Goal: Transaction & Acquisition: Book appointment/travel/reservation

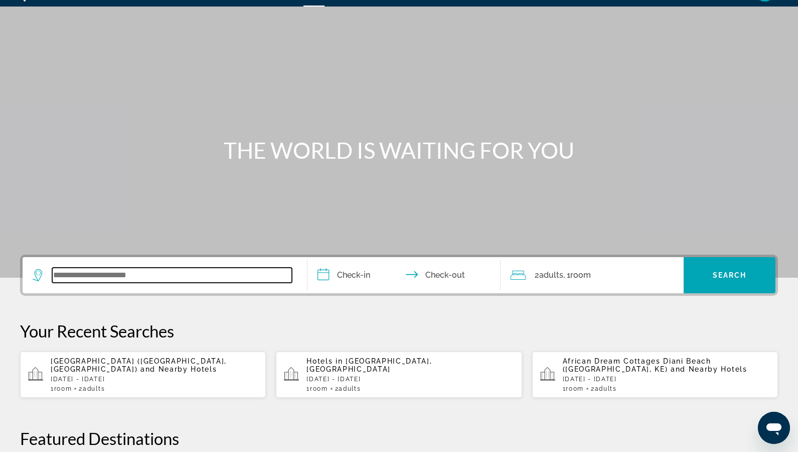
click at [114, 279] on input "Search widget" at bounding box center [172, 274] width 240 height 15
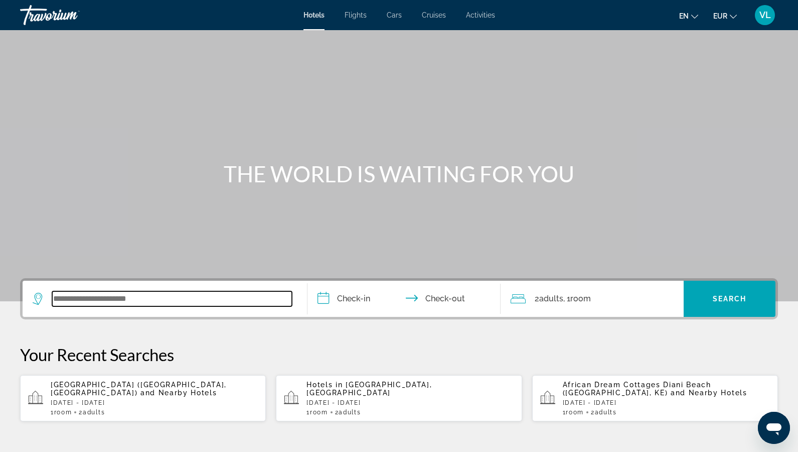
click at [131, 297] on input "Search widget" at bounding box center [172, 298] width 240 height 15
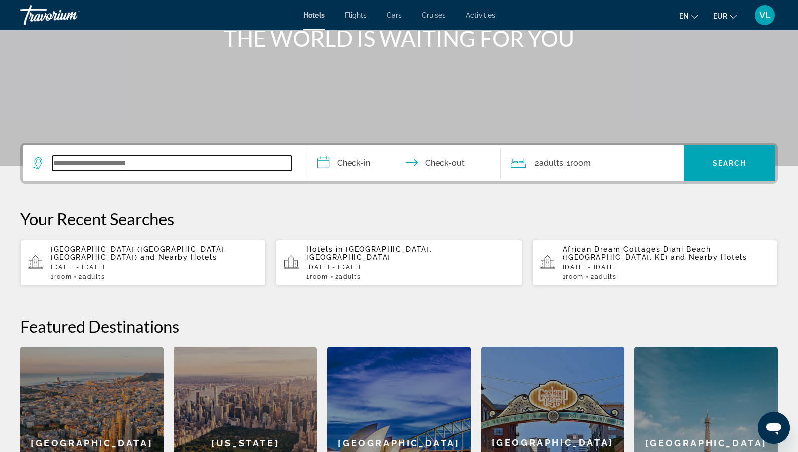
scroll to position [122, 0]
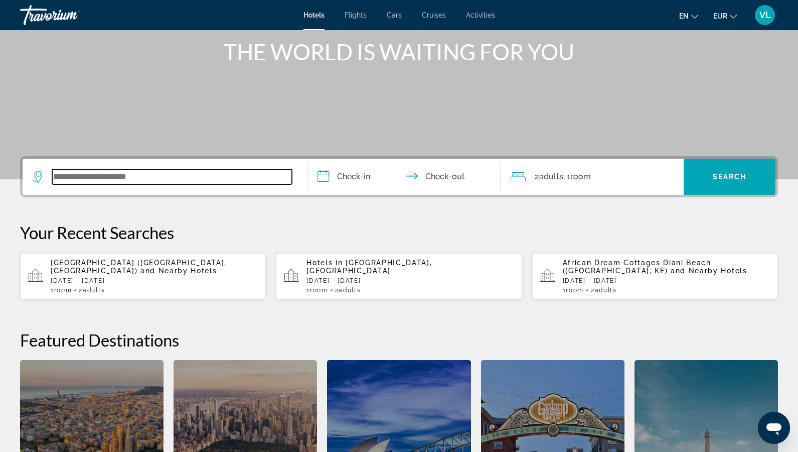
click at [105, 177] on input "Search widget" at bounding box center [172, 176] width 240 height 15
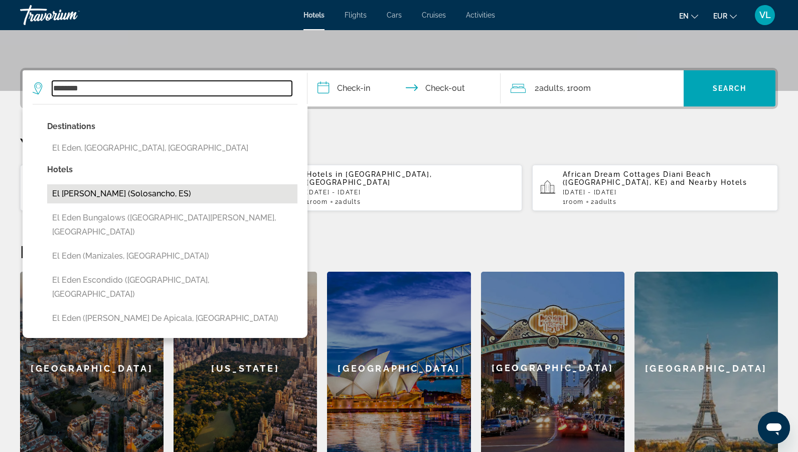
scroll to position [202, 0]
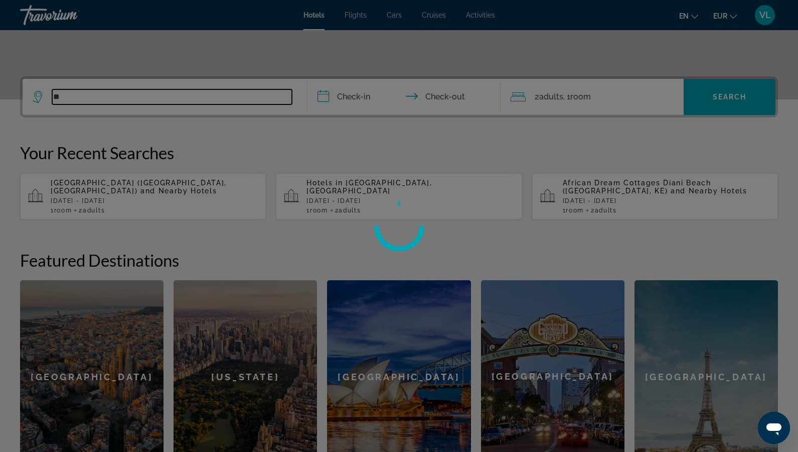
type input "*"
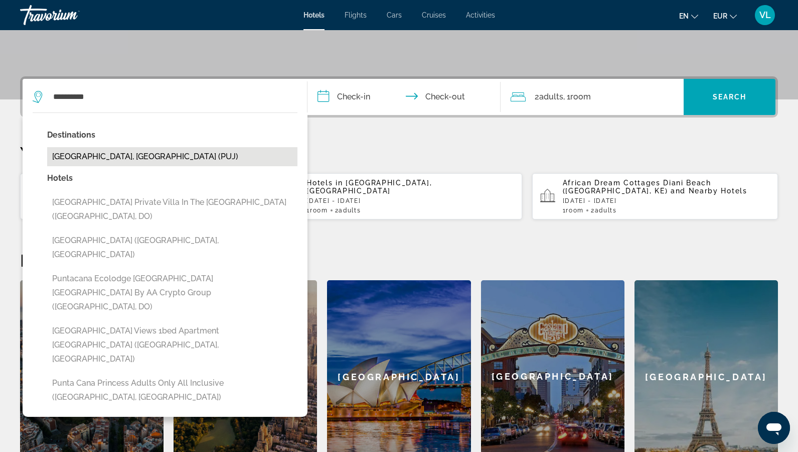
click at [114, 154] on button "[GEOGRAPHIC_DATA], [GEOGRAPHIC_DATA] (PUJ)" at bounding box center [172, 156] width 250 height 19
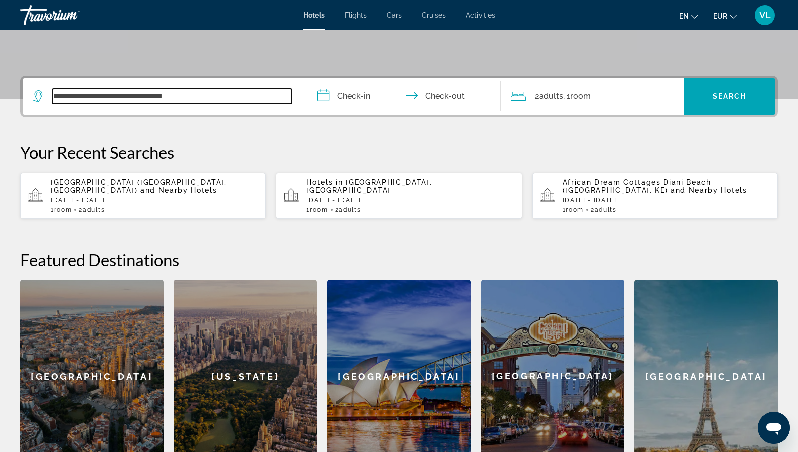
scroll to position [190, 0]
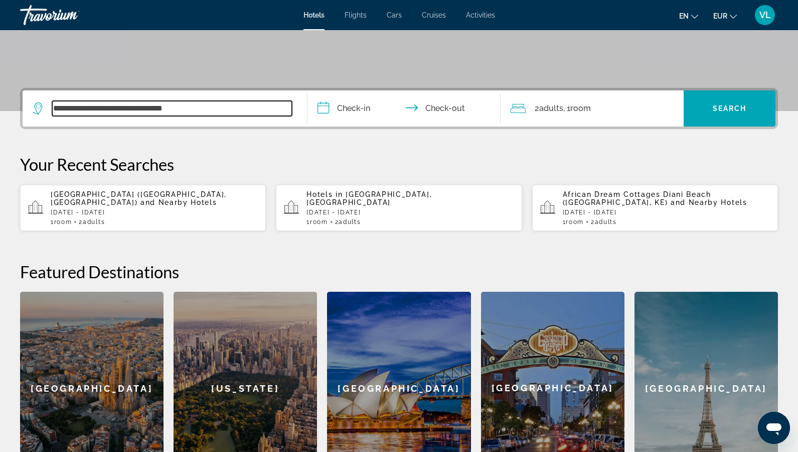
click at [183, 107] on input "**********" at bounding box center [172, 108] width 240 height 15
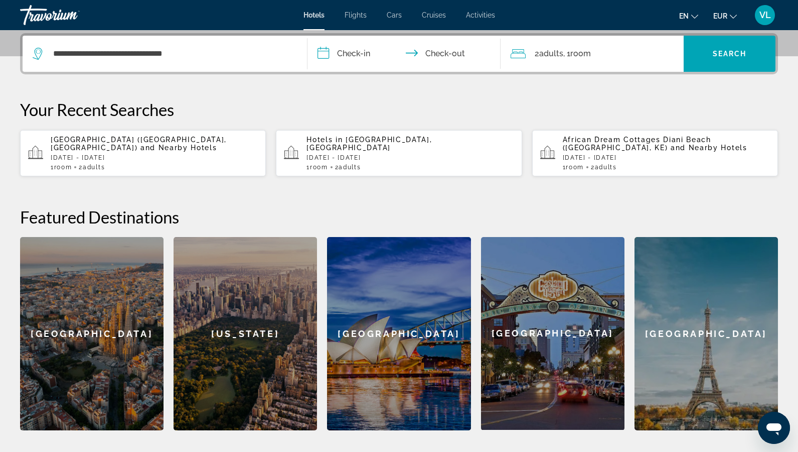
scroll to position [245, 0]
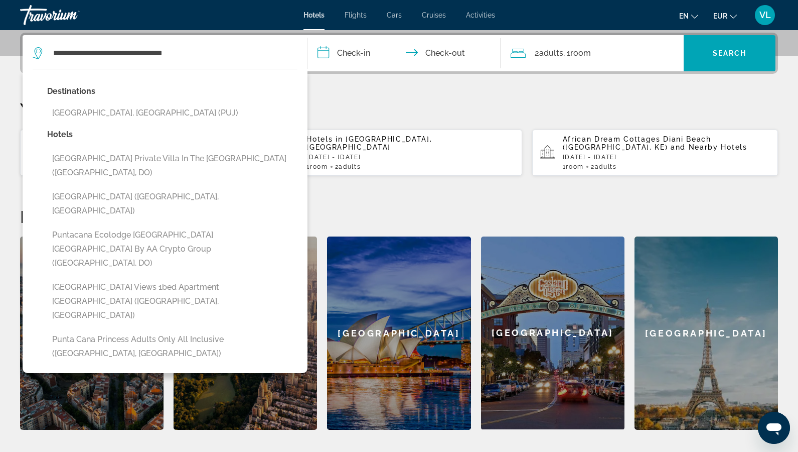
click at [183, 107] on button "[GEOGRAPHIC_DATA], [GEOGRAPHIC_DATA] (PUJ)" at bounding box center [172, 112] width 250 height 19
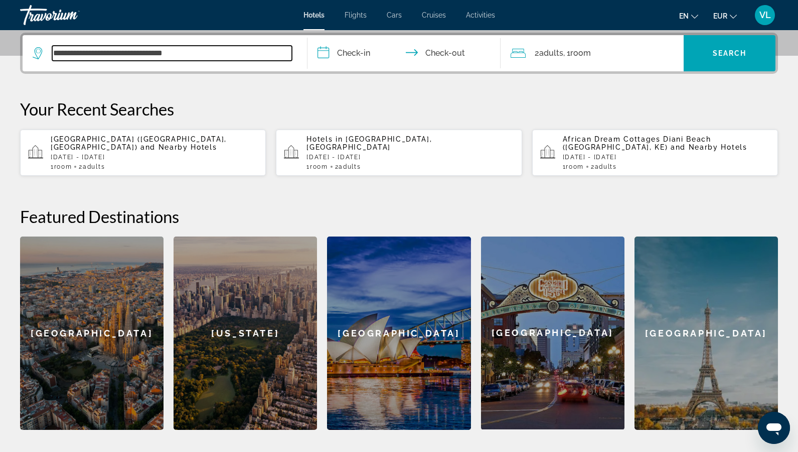
click at [224, 54] on input "**********" at bounding box center [172, 53] width 240 height 15
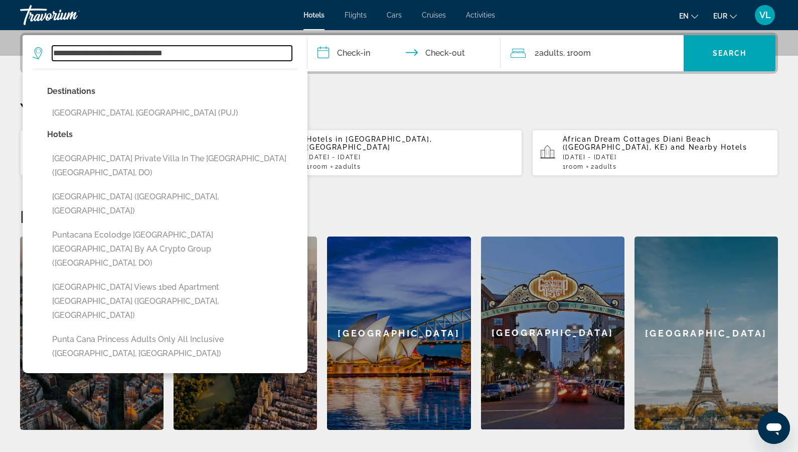
click at [224, 54] on input "**********" at bounding box center [172, 53] width 240 height 15
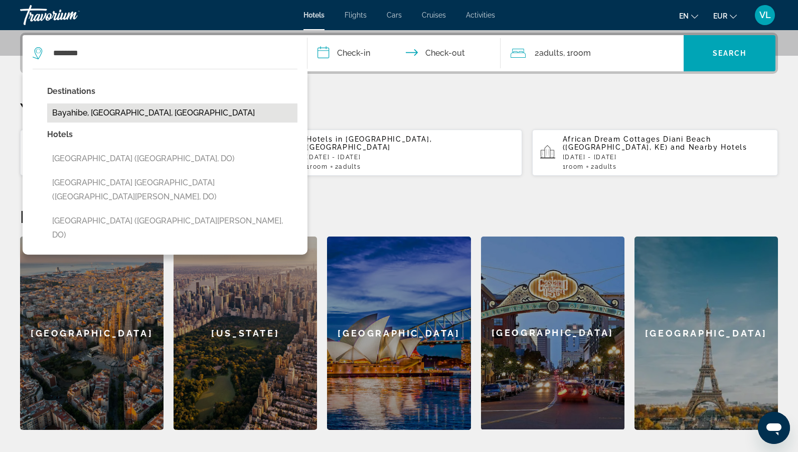
click at [163, 111] on button "Bayahibe, [GEOGRAPHIC_DATA], [GEOGRAPHIC_DATA]" at bounding box center [172, 112] width 250 height 19
type input "**********"
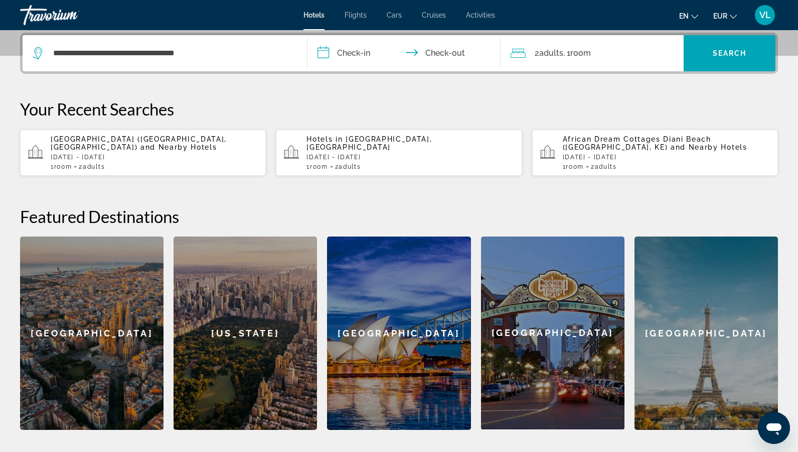
click at [357, 50] on input "**********" at bounding box center [406, 54] width 197 height 39
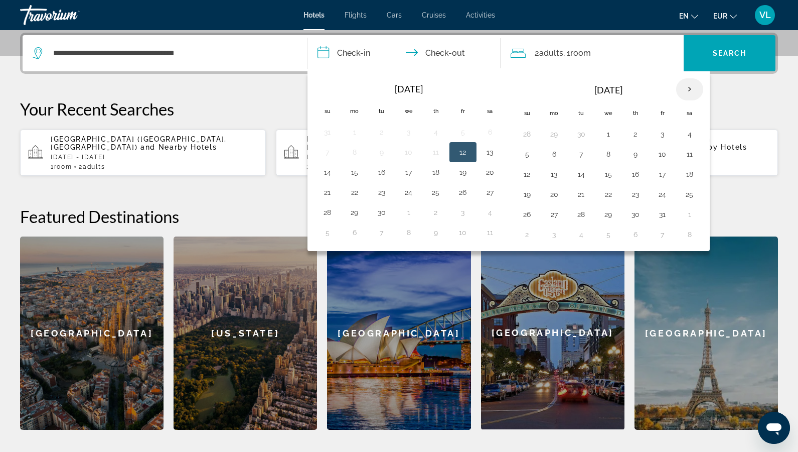
click at [687, 91] on th "Next month" at bounding box center [690, 89] width 27 height 22
click at [330, 214] on button "28" at bounding box center [328, 214] width 16 height 14
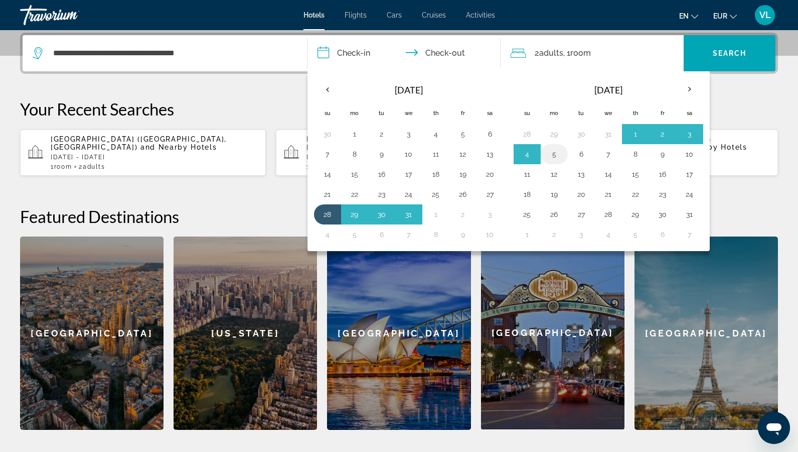
click at [558, 155] on button "5" at bounding box center [555, 154] width 16 height 14
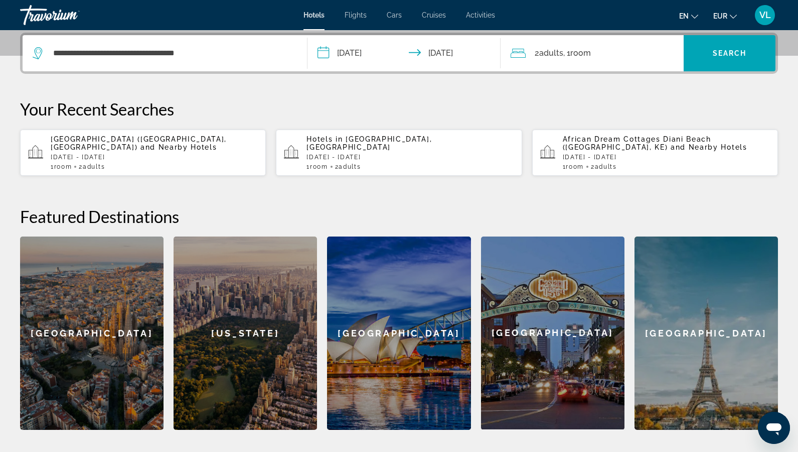
type input "**********"
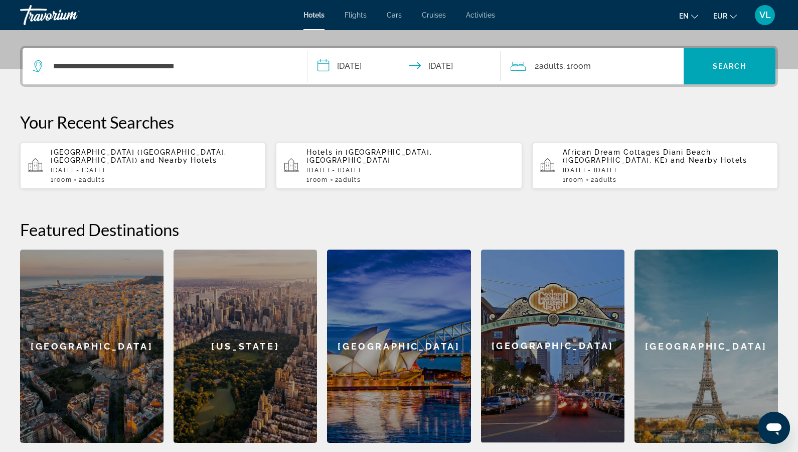
scroll to position [224, 0]
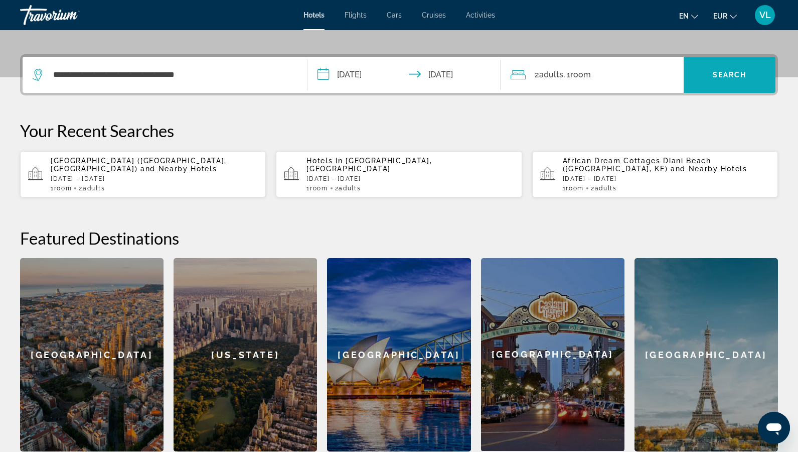
click at [737, 82] on span "Search widget" at bounding box center [730, 75] width 92 height 24
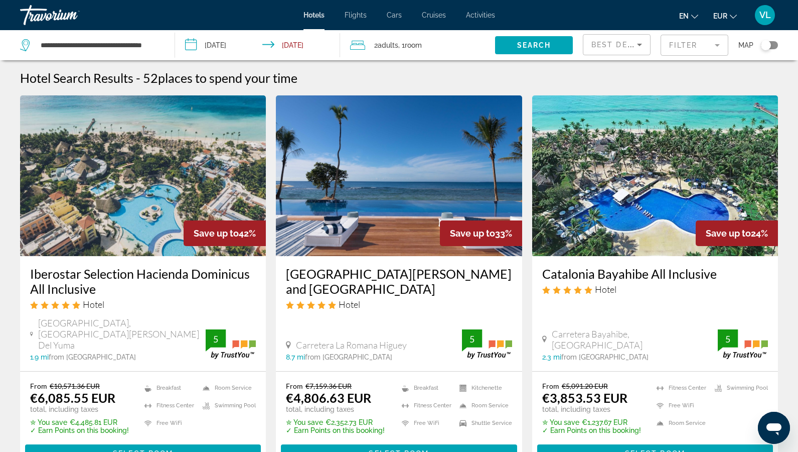
click at [688, 43] on mat-form-field "Filter" at bounding box center [695, 45] width 68 height 21
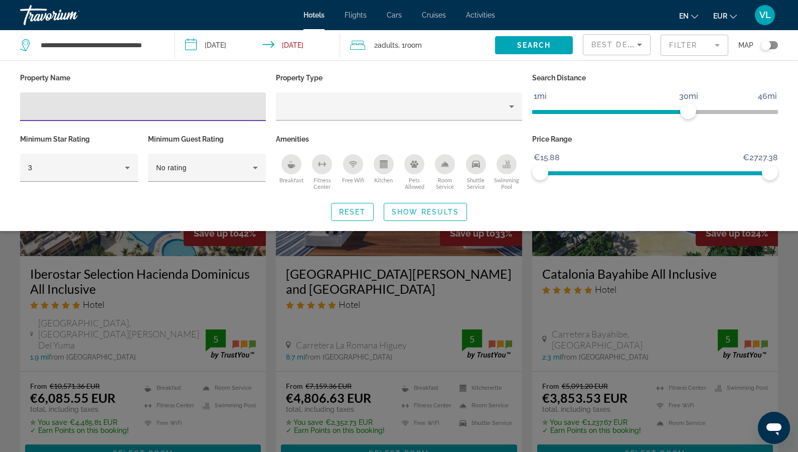
click at [178, 105] on input "Hotel Filters" at bounding box center [143, 107] width 230 height 12
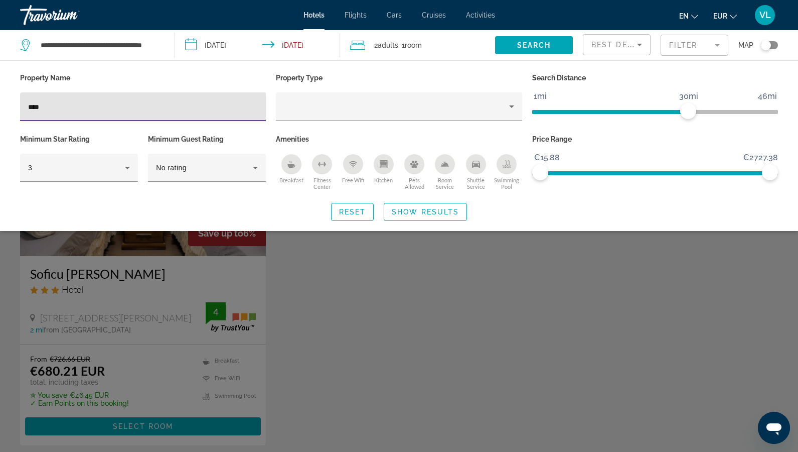
type input "****"
click at [318, 234] on div "Search widget" at bounding box center [399, 301] width 798 height 301
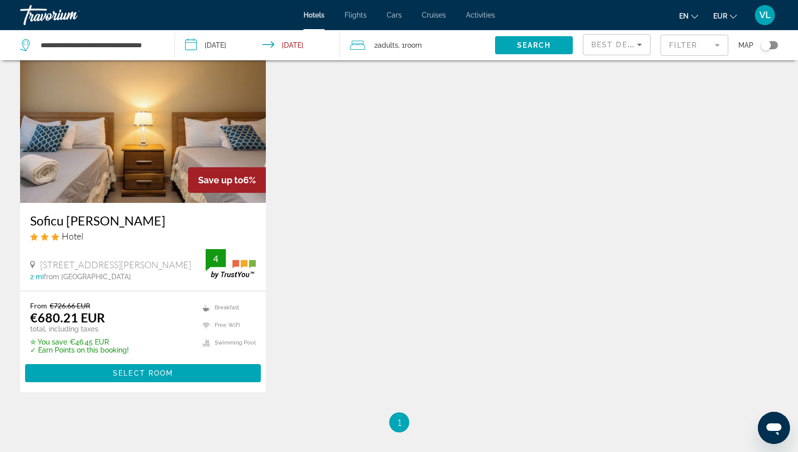
scroll to position [54, 0]
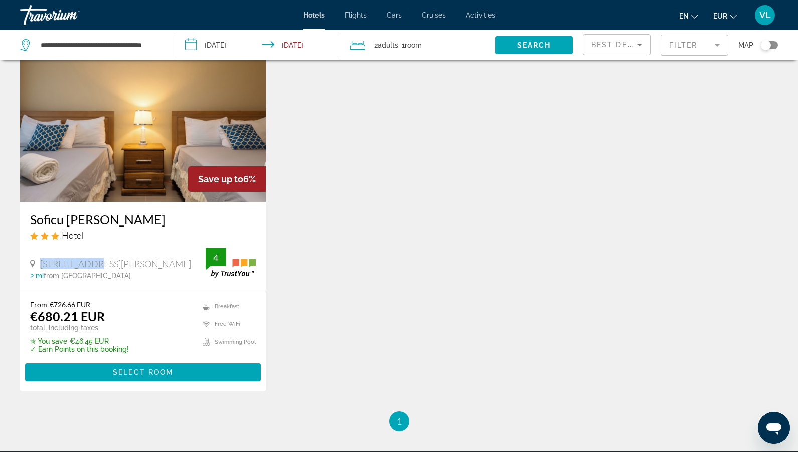
drag, startPoint x: 40, startPoint y: 265, endPoint x: 90, endPoint y: 263, distance: 50.2
click at [90, 263] on span "[STREET_ADDRESS][PERSON_NAME]" at bounding box center [115, 263] width 151 height 11
click at [100, 266] on span "[STREET_ADDRESS][PERSON_NAME]" at bounding box center [115, 263] width 151 height 11
drag, startPoint x: 127, startPoint y: 264, endPoint x: 201, endPoint y: 264, distance: 74.3
click at [191, 264] on span "[STREET_ADDRESS][PERSON_NAME]" at bounding box center [115, 263] width 151 height 11
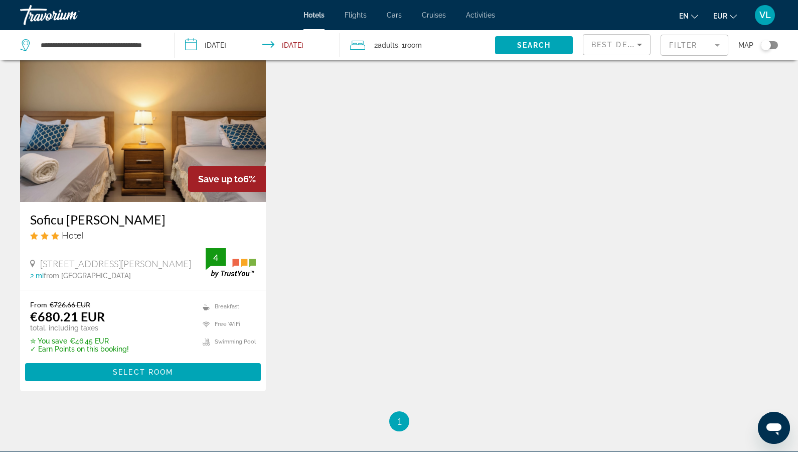
click at [329, 247] on div "Save up to 6% Soficu [PERSON_NAME] Hotel [GEOGRAPHIC_DATA], [GEOGRAPHIC_DATA][P…" at bounding box center [399, 226] width 768 height 370
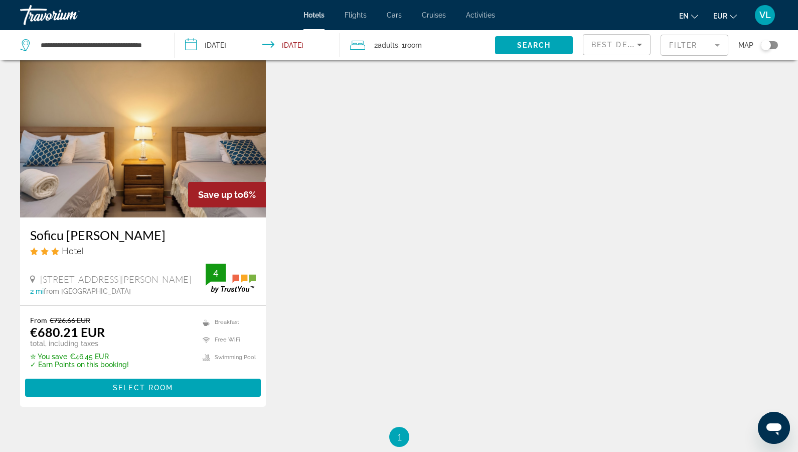
scroll to position [38, 0]
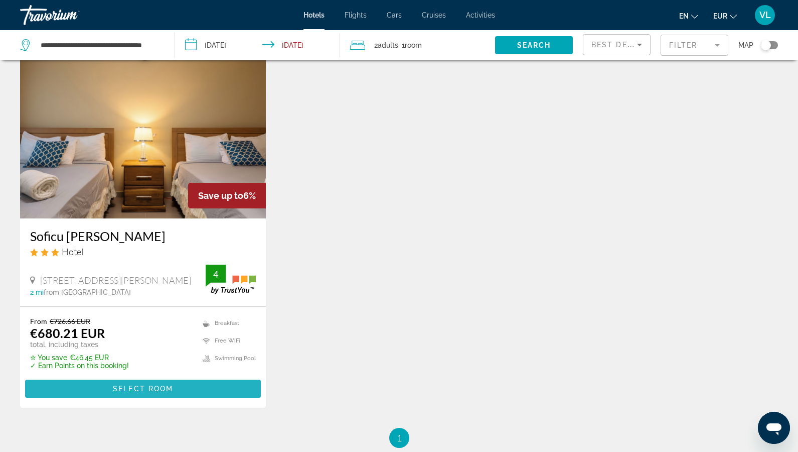
click at [167, 387] on span "Select Room" at bounding box center [143, 388] width 60 height 8
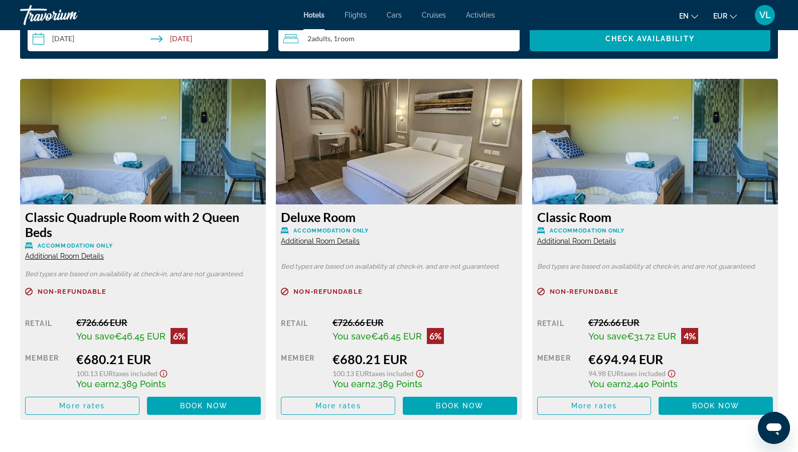
scroll to position [1341, 0]
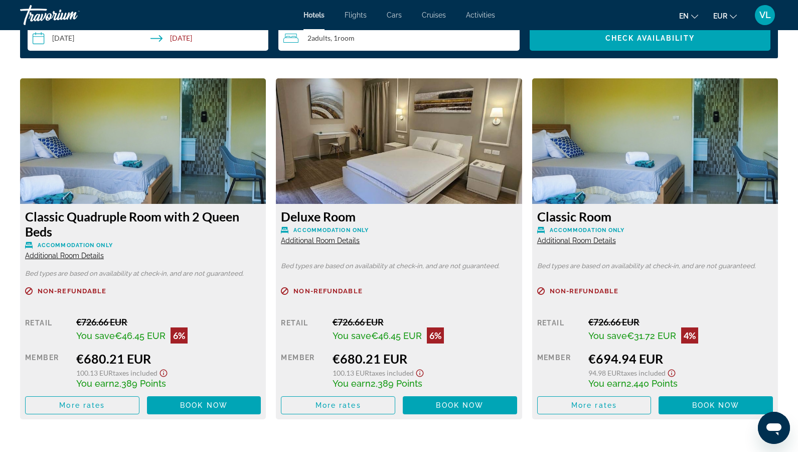
drag, startPoint x: 337, startPoint y: 353, endPoint x: 417, endPoint y: 351, distance: 79.8
click at [417, 351] on div "€680.21 EUR" at bounding box center [425, 358] width 185 height 15
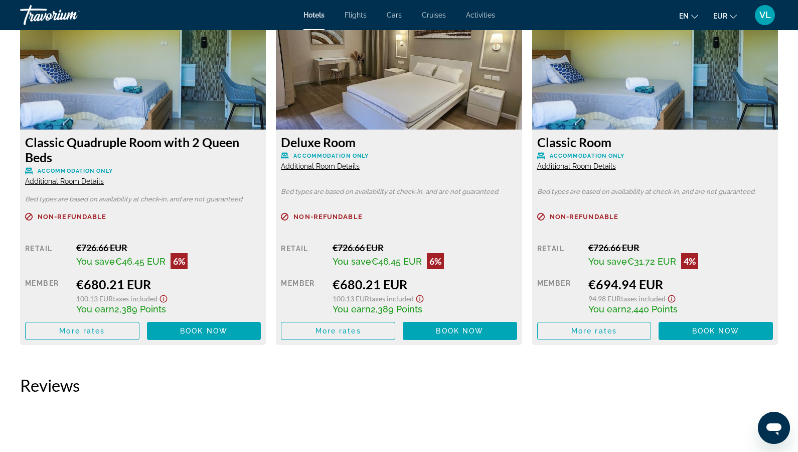
scroll to position [1406, 0]
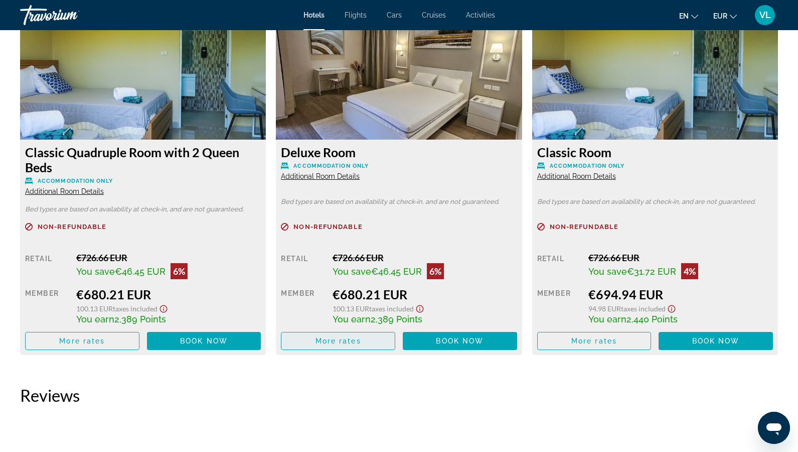
click at [348, 341] on span "Main content" at bounding box center [338, 341] width 113 height 24
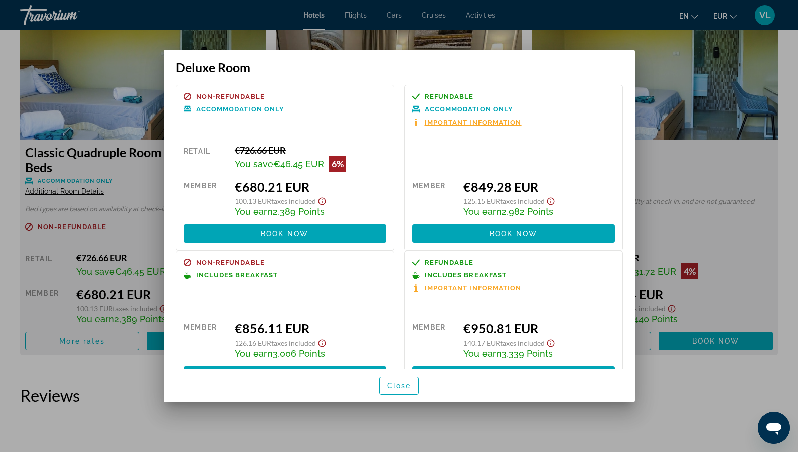
scroll to position [0, 0]
drag, startPoint x: 240, startPoint y: 331, endPoint x: 323, endPoint y: 331, distance: 82.8
click at [323, 331] on div "€856.11 EUR" at bounding box center [311, 328] width 152 height 15
click at [403, 384] on span "Close" at bounding box center [399, 385] width 24 height 8
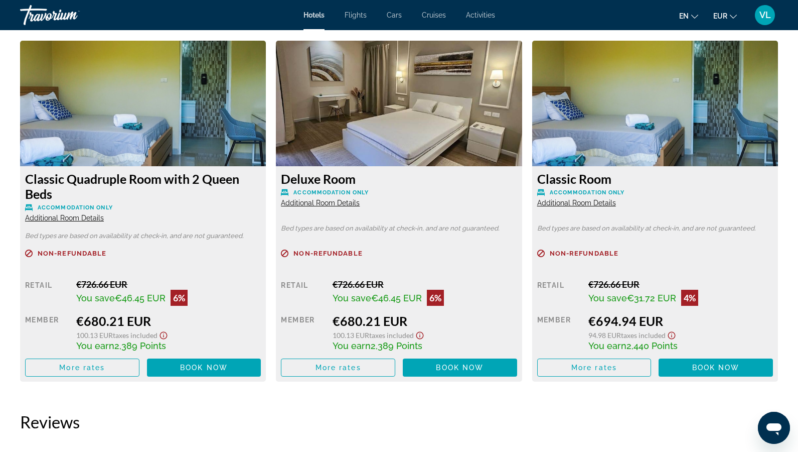
scroll to position [1421, 0]
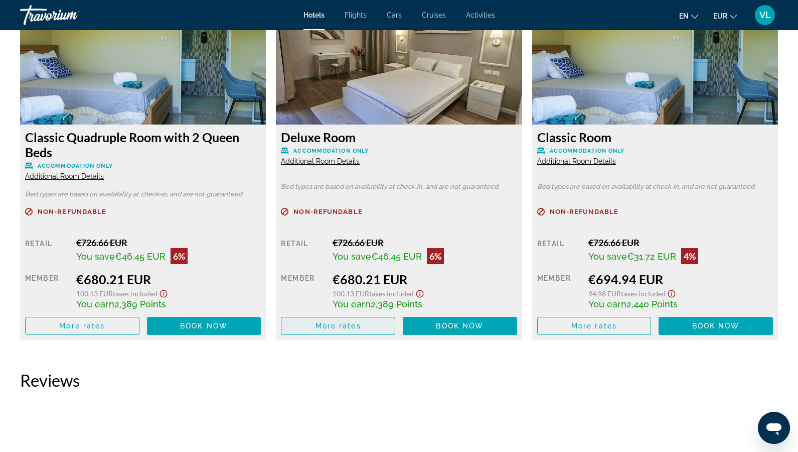
click at [358, 322] on span "More rates" at bounding box center [339, 326] width 46 height 8
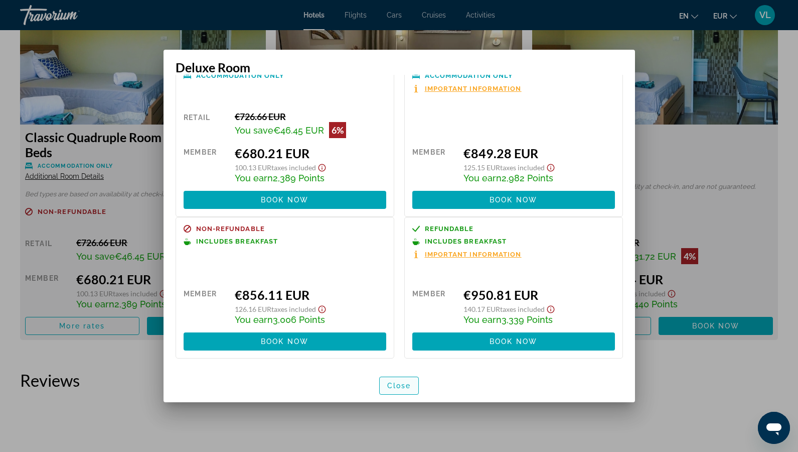
scroll to position [38, 0]
click at [393, 390] on span "button" at bounding box center [399, 385] width 39 height 24
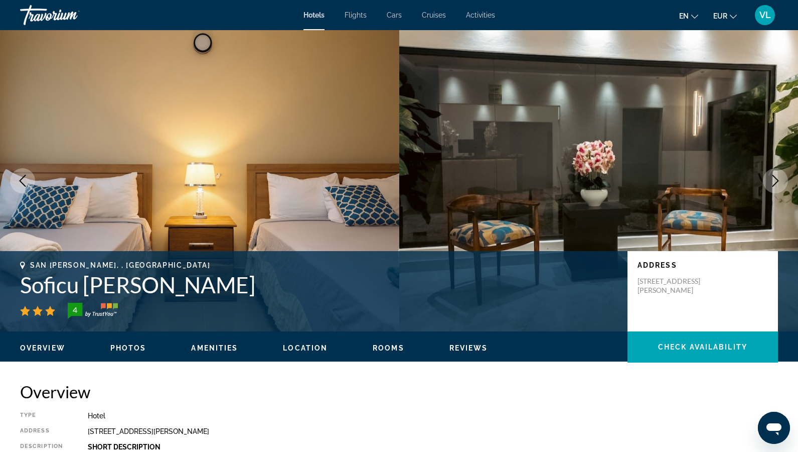
scroll to position [1421, 0]
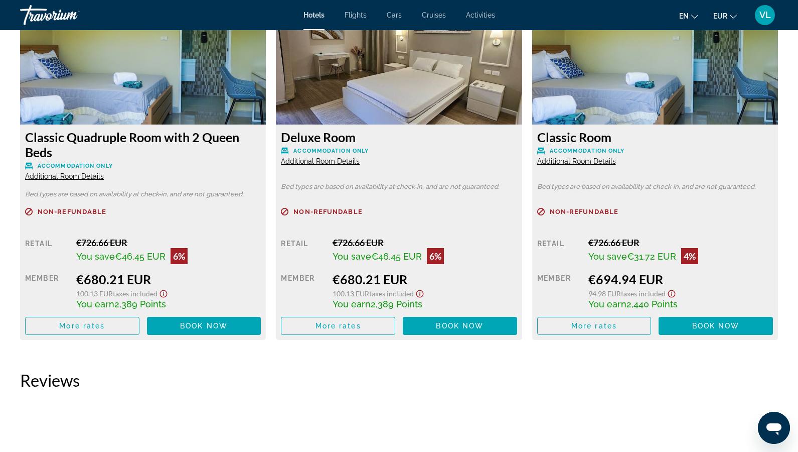
click at [725, 23] on button "EUR USD ($) MXN (Mex$) CAD (Can$) GBP (£) EUR (€) AUD (A$) NZD (NZ$) CNY (CN¥)" at bounding box center [726, 16] width 24 height 15
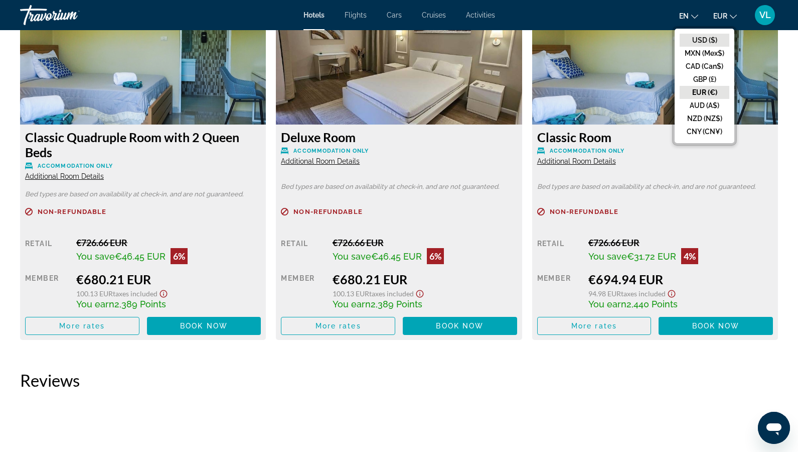
click at [707, 38] on button "USD ($)" at bounding box center [705, 40] width 50 height 13
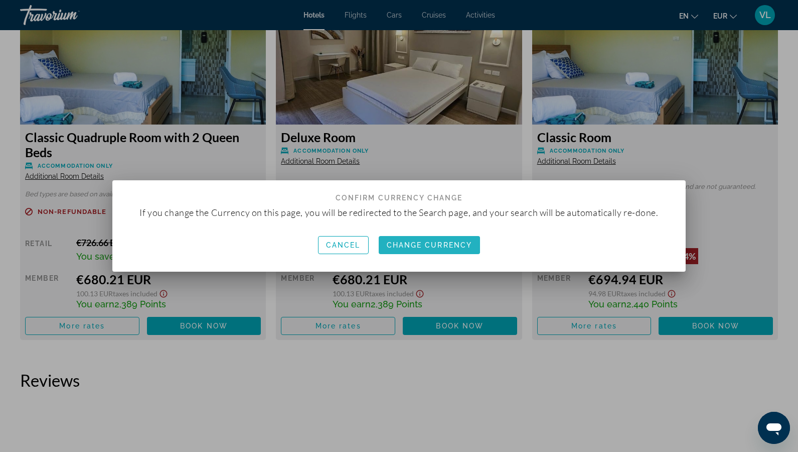
click at [417, 250] on span "button" at bounding box center [430, 245] width 102 height 24
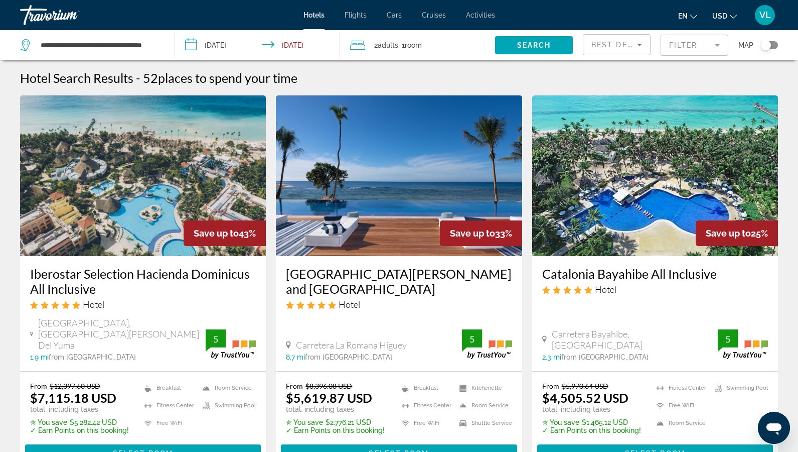
click at [702, 42] on mat-form-field "Filter" at bounding box center [695, 45] width 68 height 21
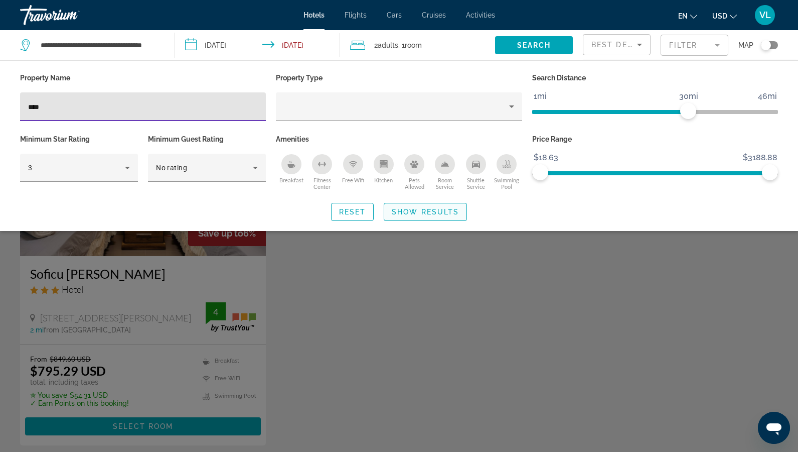
type input "****"
click at [414, 215] on span "Show Results" at bounding box center [425, 212] width 67 height 8
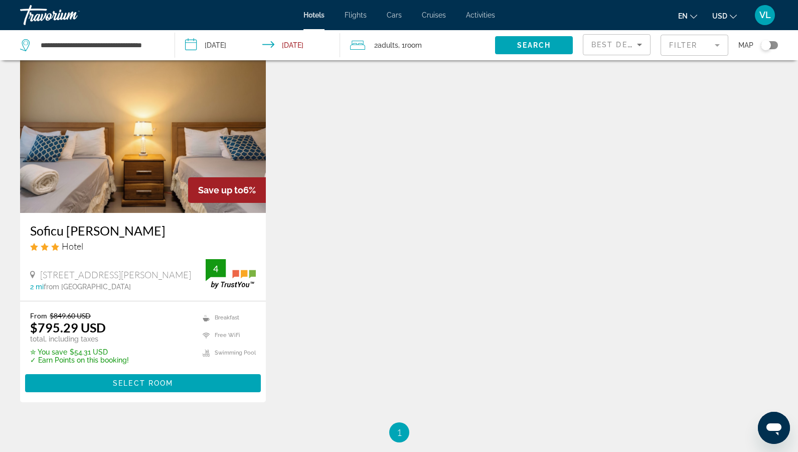
scroll to position [42, 0]
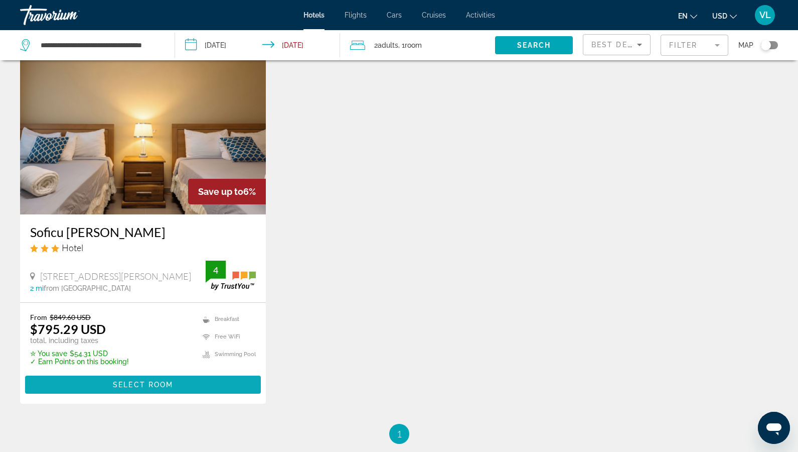
click at [148, 378] on span "Main content" at bounding box center [143, 384] width 236 height 24
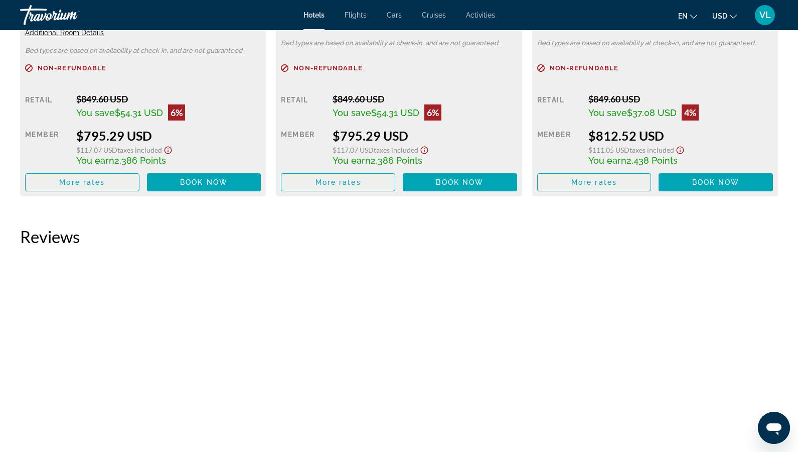
scroll to position [1540, 0]
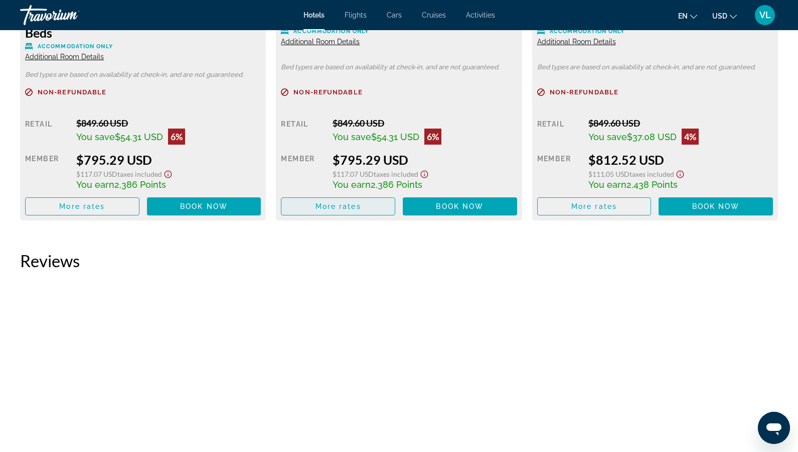
click at [331, 194] on span "Main content" at bounding box center [338, 206] width 113 height 24
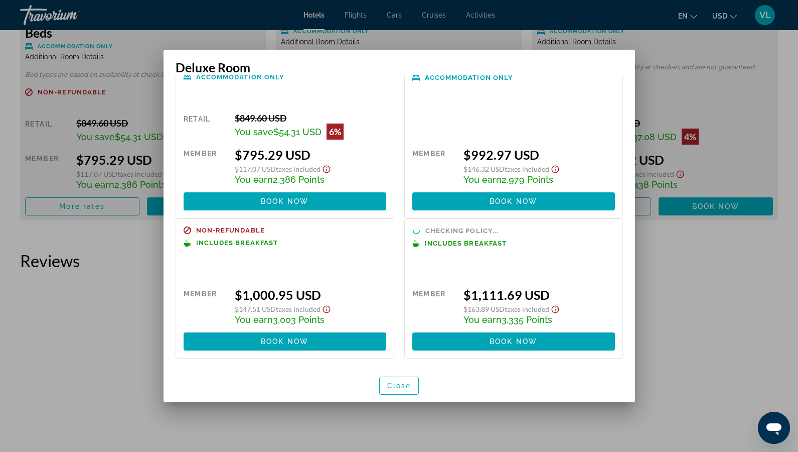
scroll to position [0, 0]
drag, startPoint x: 235, startPoint y: 295, endPoint x: 346, endPoint y: 295, distance: 110.9
click at [346, 295] on div "$1,000.95 USD" at bounding box center [311, 294] width 152 height 15
drag, startPoint x: 240, startPoint y: 290, endPoint x: 319, endPoint y: 290, distance: 78.3
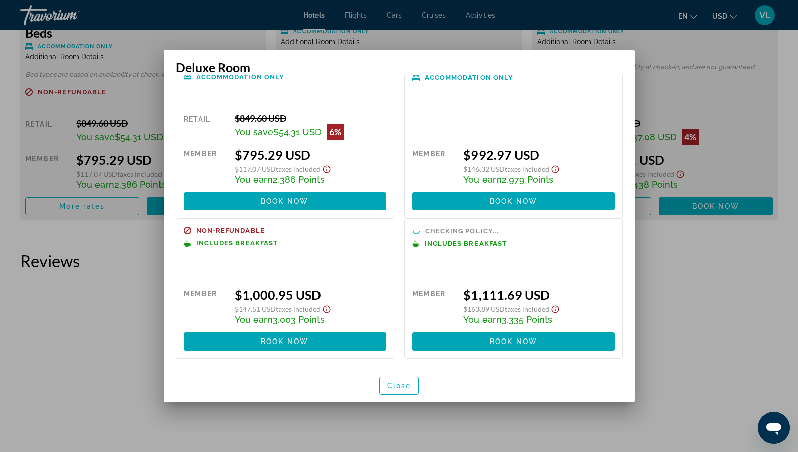
click at [319, 290] on div "$1,000.95 USD" at bounding box center [311, 294] width 152 height 15
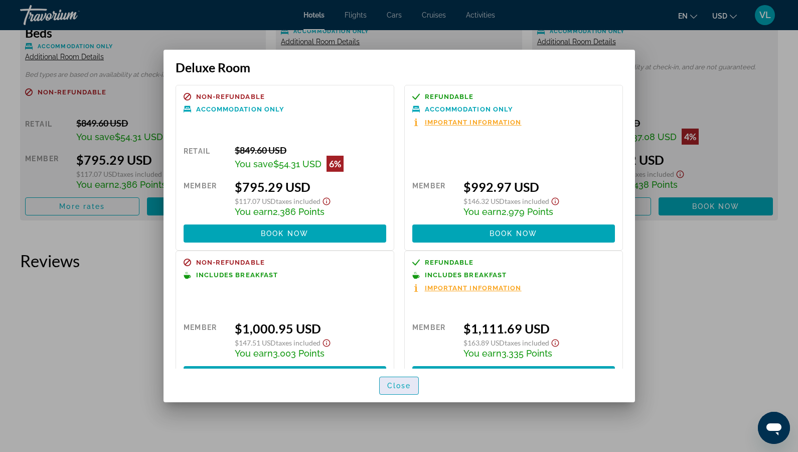
click at [400, 384] on span "Close" at bounding box center [399, 385] width 24 height 8
